Goal: Navigation & Orientation: Go to known website

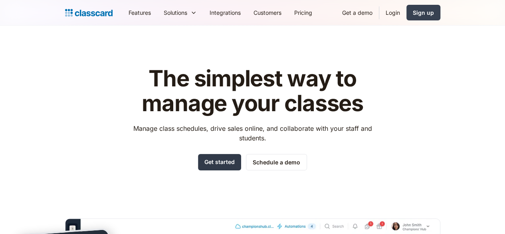
click at [212, 167] on link "Get started" at bounding box center [219, 162] width 43 height 16
click at [407, 16] on link "Login" at bounding box center [392, 13] width 27 height 18
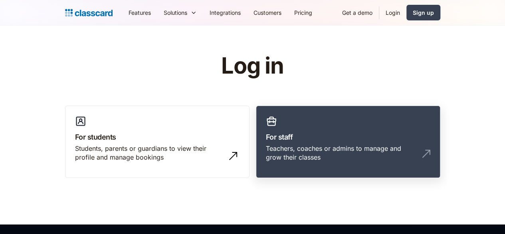
click at [312, 124] on link "For staff Teachers, coaches or admins to manage and grow their classes" at bounding box center [348, 141] width 185 height 73
